Goal: Transaction & Acquisition: Download file/media

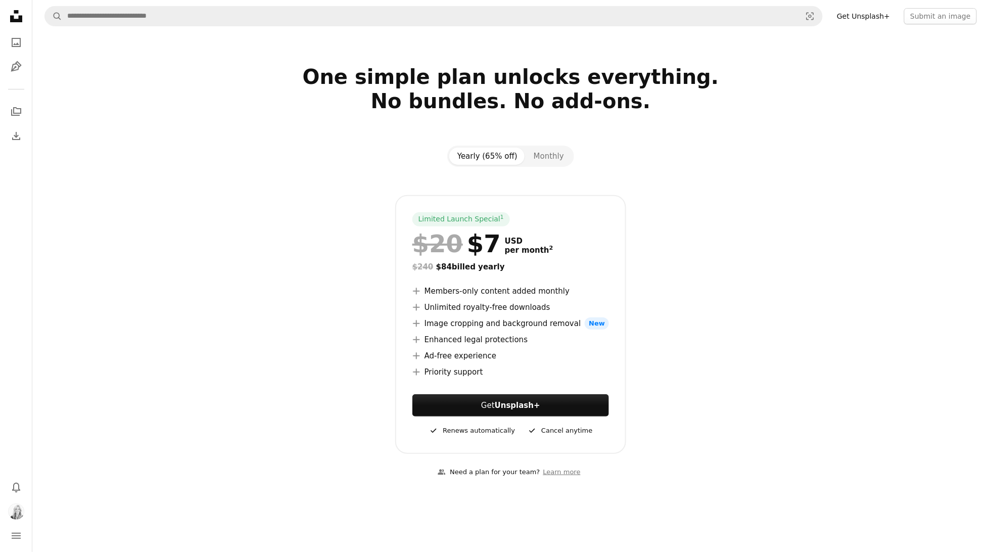
click at [18, 18] on icon "Unsplash logo Unsplash Home" at bounding box center [16, 16] width 20 height 20
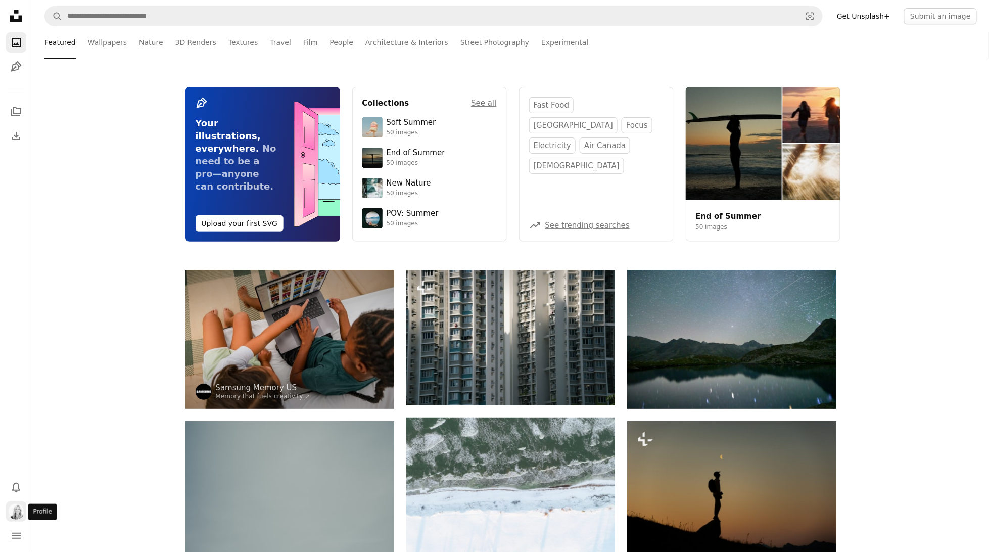
click at [19, 511] on img "Profile" at bounding box center [16, 511] width 16 height 16
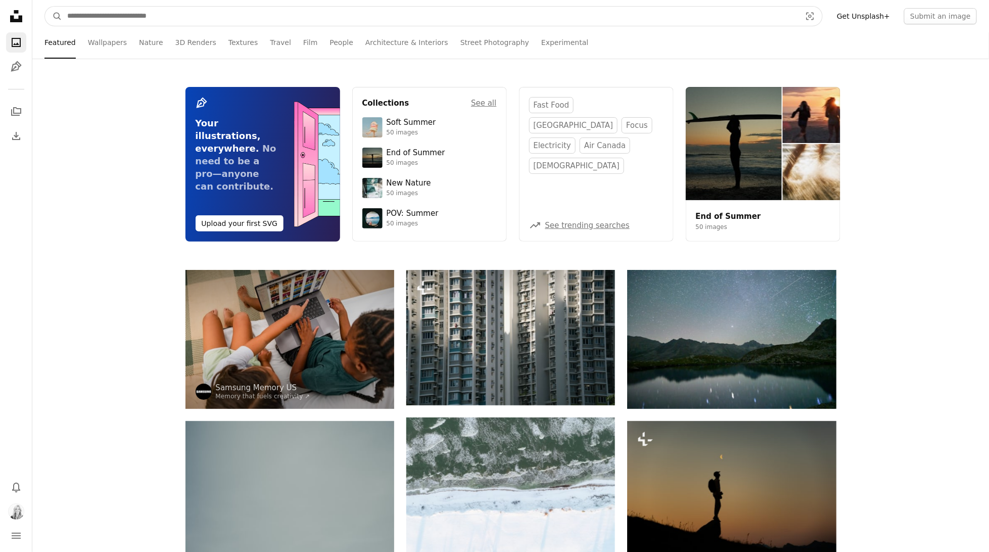
click at [423, 16] on input "Find visuals sitewide" at bounding box center [430, 16] width 736 height 19
type input "**********"
click at [54, 16] on button "A magnifying glass" at bounding box center [53, 16] width 17 height 19
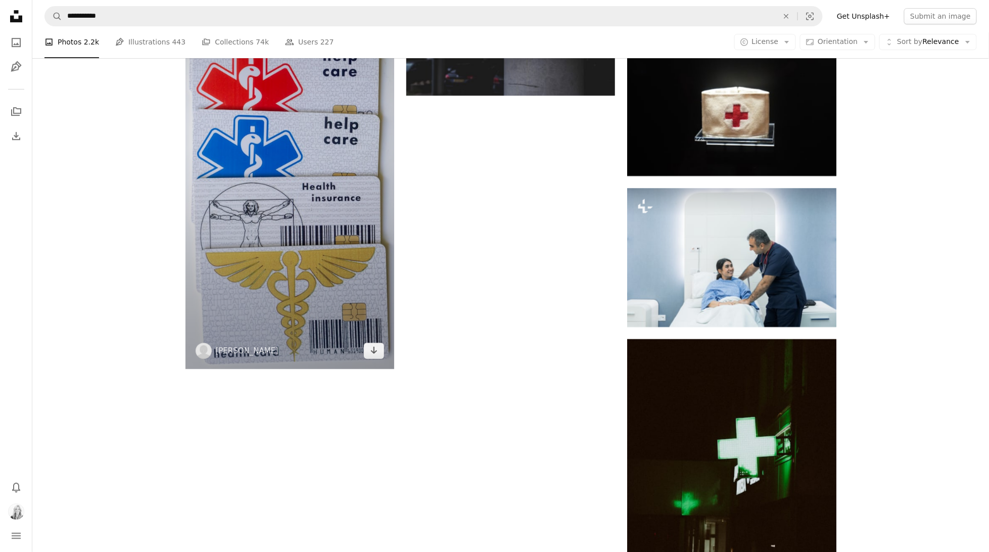
scroll to position [1396, 0]
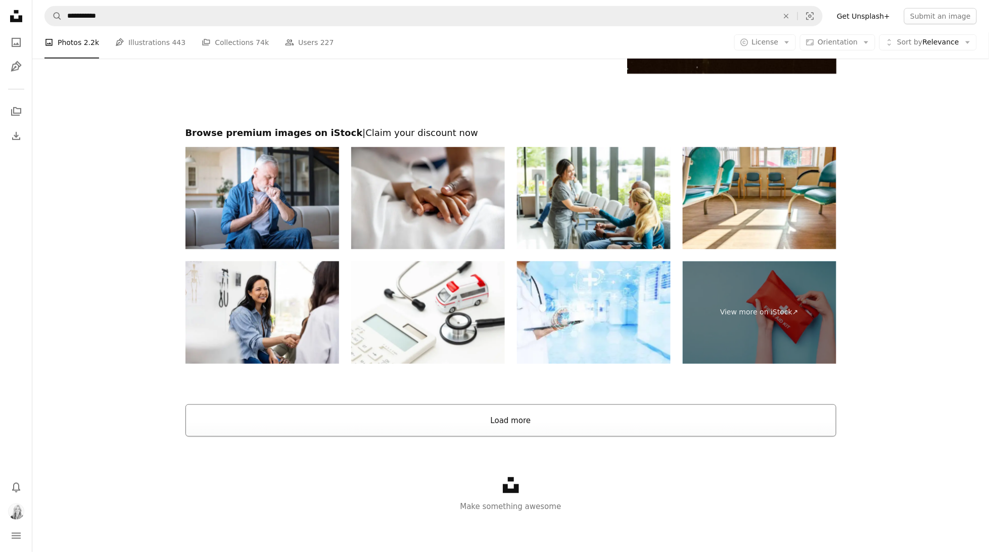
click at [566, 420] on button "Load more" at bounding box center [510, 420] width 651 height 32
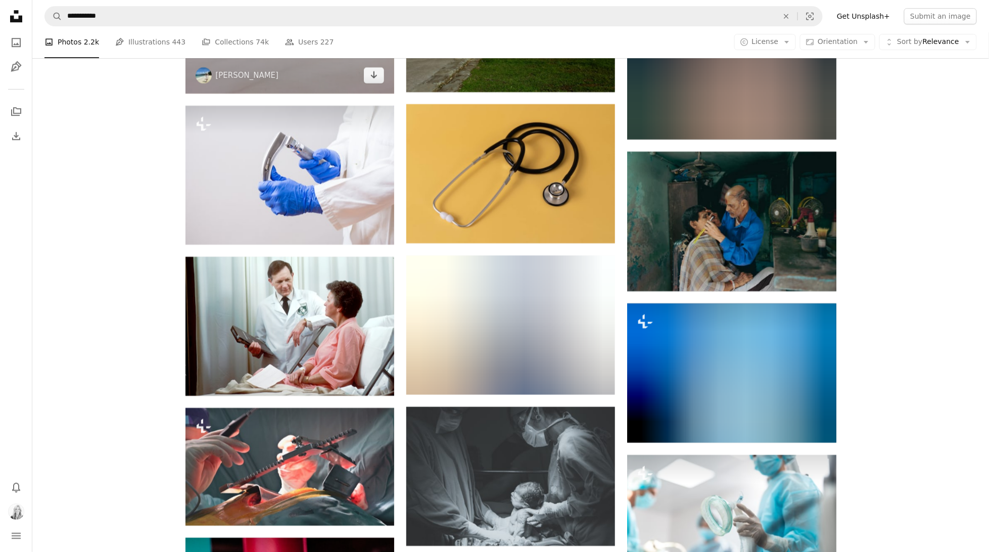
scroll to position [8837, 0]
